Goal: Navigation & Orientation: Find specific page/section

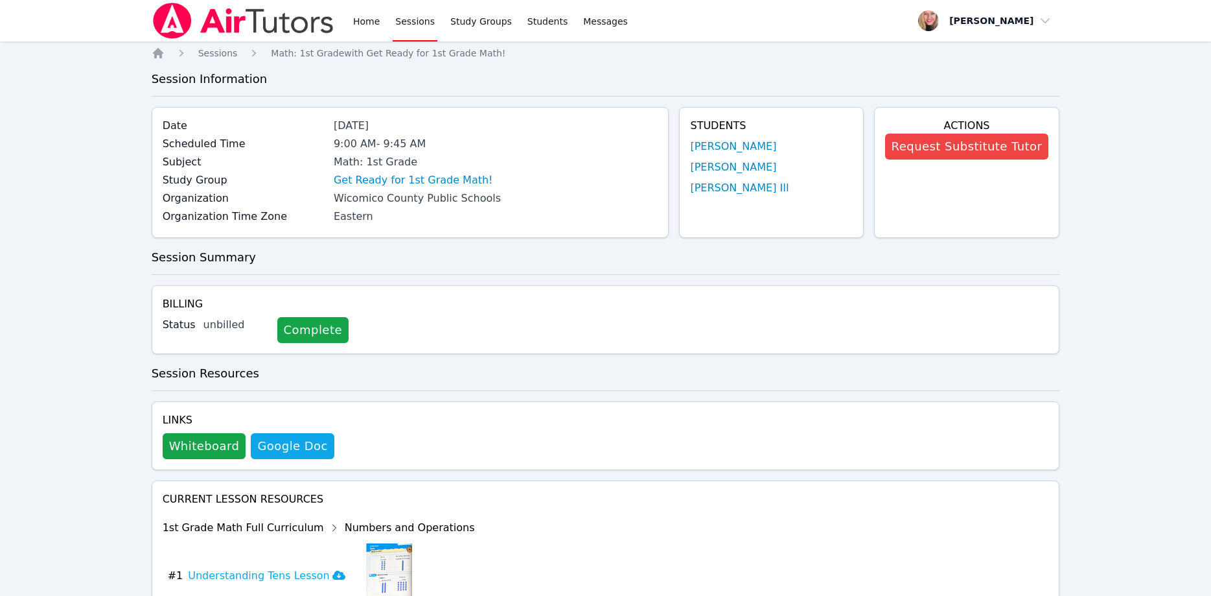
click at [412, 27] on link "Sessions" at bounding box center [415, 20] width 45 height 41
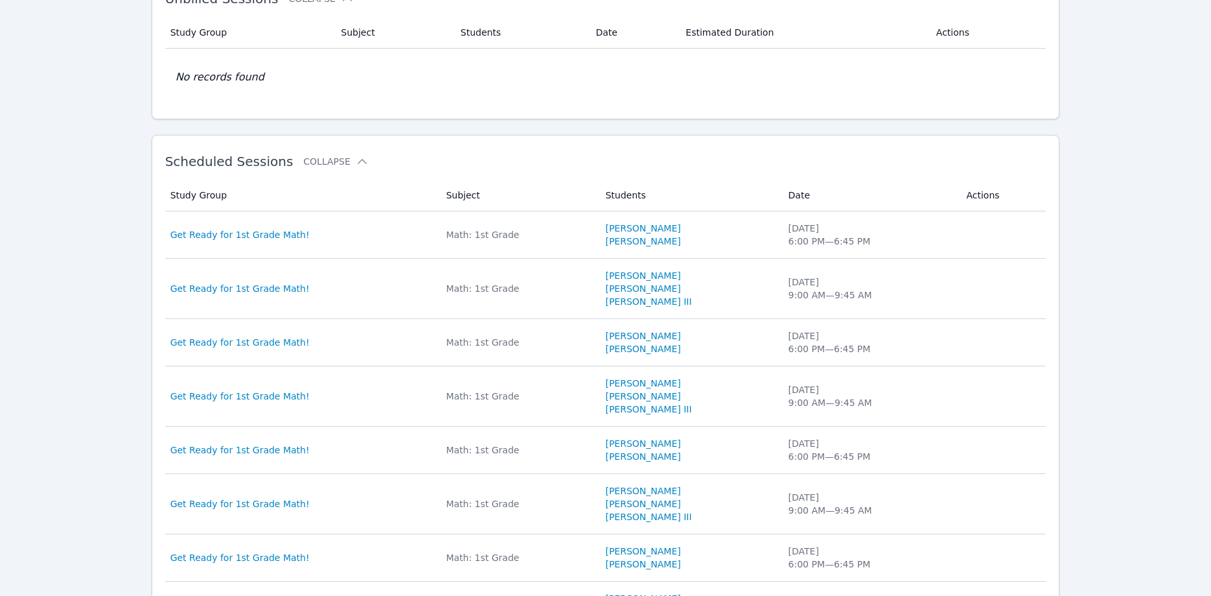
scroll to position [198, 0]
